Goal: Task Accomplishment & Management: Complete application form

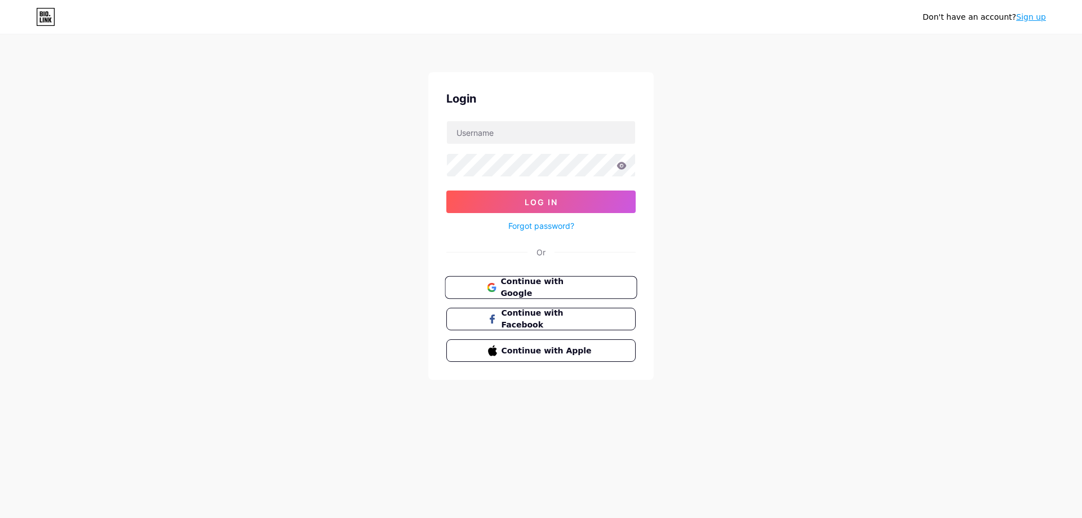
click at [536, 286] on span "Continue with Google" at bounding box center [548, 288] width 94 height 24
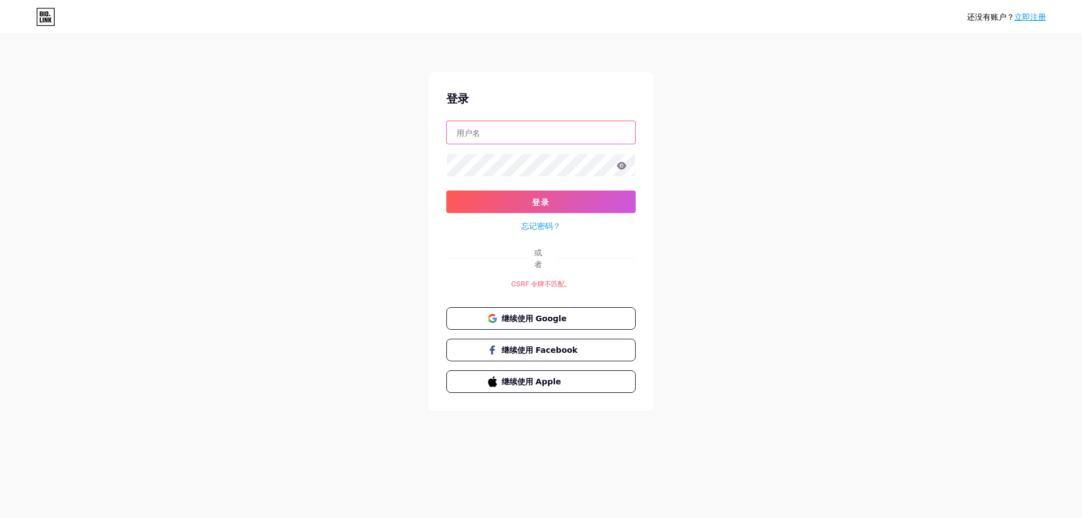
click at [552, 138] on input "text" at bounding box center [541, 132] width 188 height 23
type input "qicundong"
click at [542, 209] on button "登录" at bounding box center [540, 202] width 189 height 23
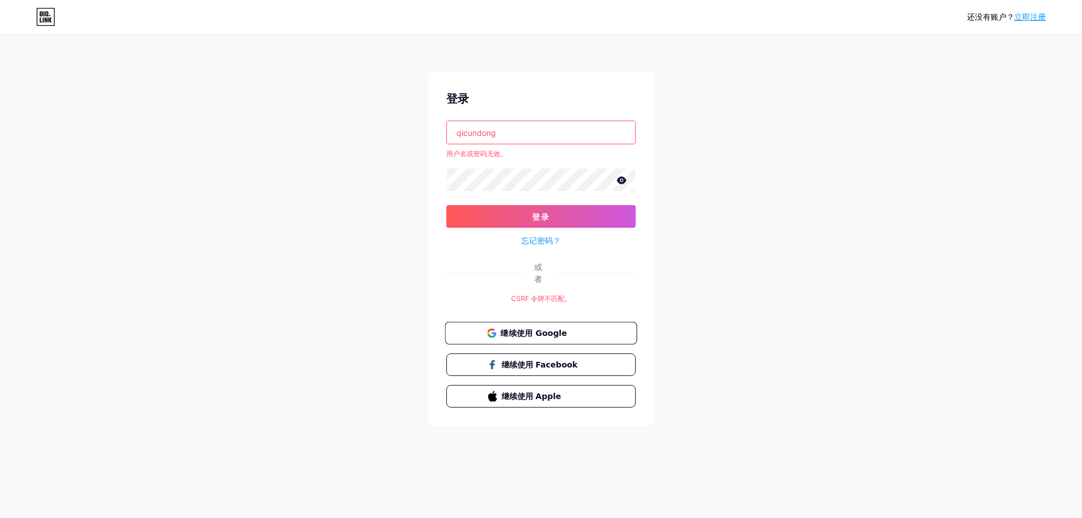
click at [521, 328] on font "继续使用 Google" at bounding box center [534, 332] width 67 height 9
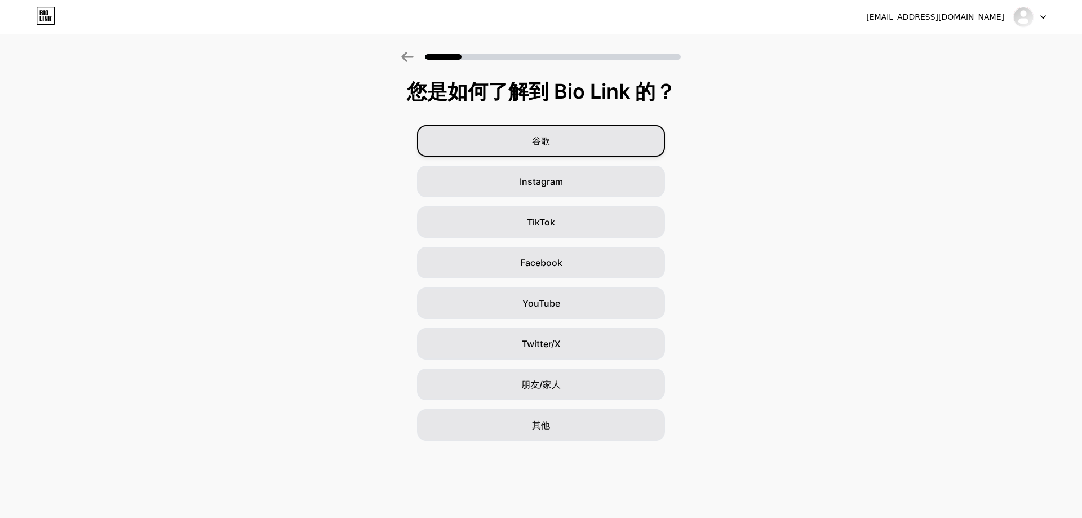
click at [535, 142] on font "谷歌" at bounding box center [541, 140] width 18 height 11
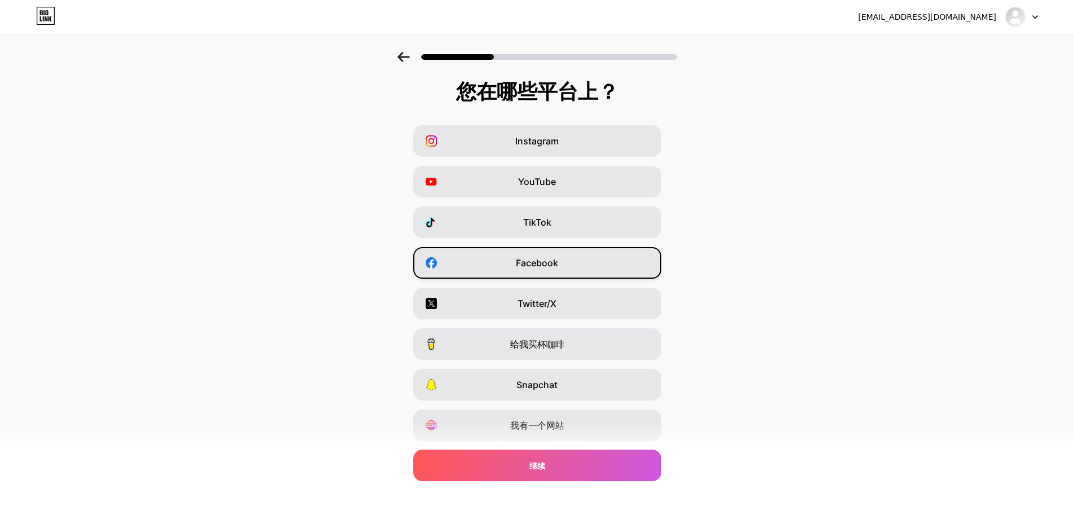
click at [532, 266] on font "Facebook" at bounding box center [537, 262] width 42 height 11
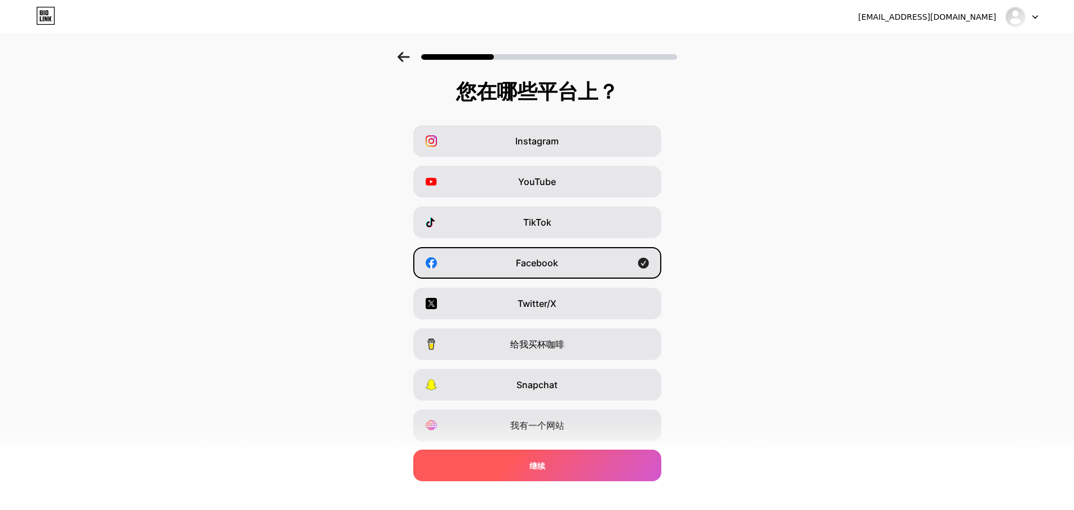
click at [533, 468] on font "继续" at bounding box center [537, 466] width 16 height 10
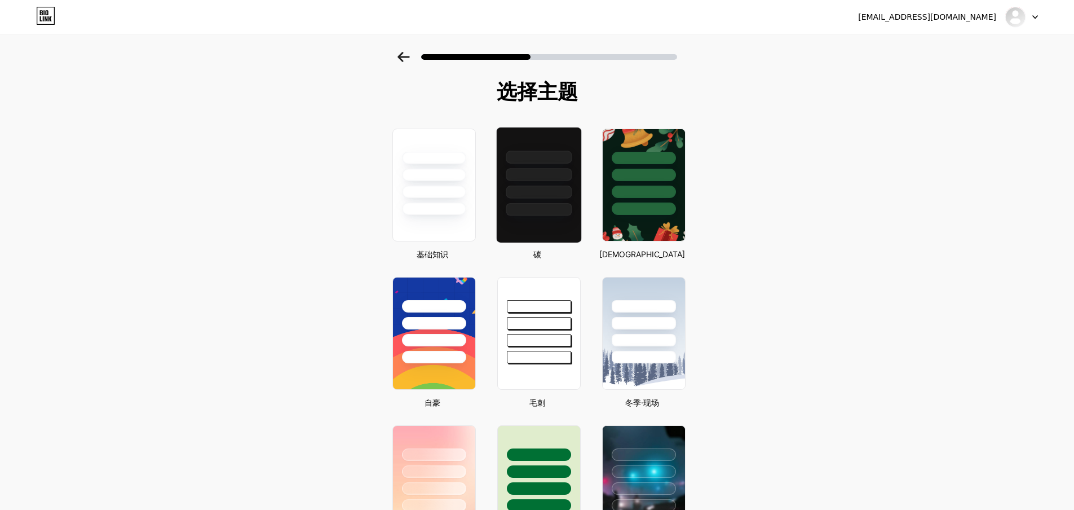
click at [540, 205] on div at bounding box center [539, 209] width 66 height 13
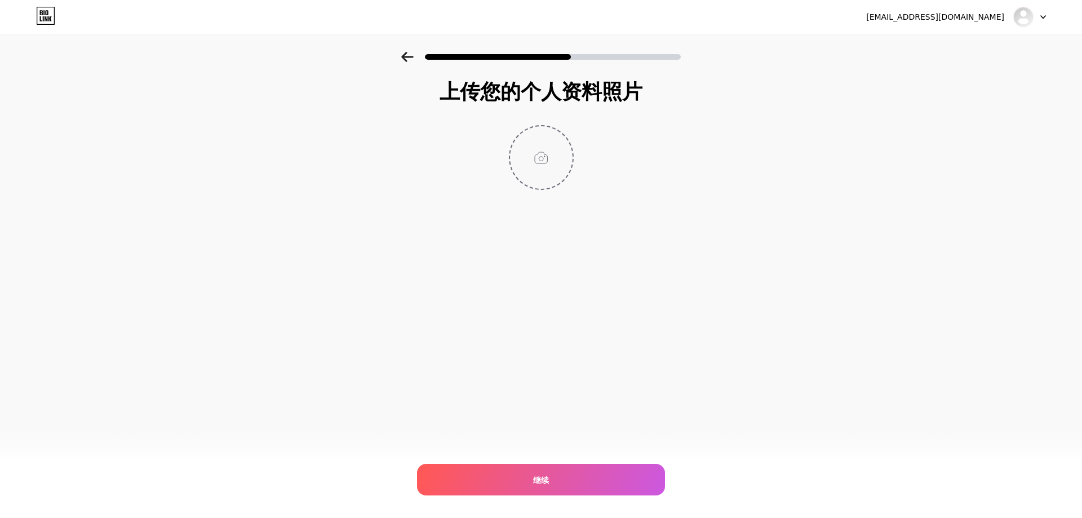
click at [554, 157] on input "file" at bounding box center [541, 157] width 63 height 63
type input "C:\fakepath\FB 公共主页资料编辑 (1).png"
